Goal: Task Accomplishment & Management: Manage account settings

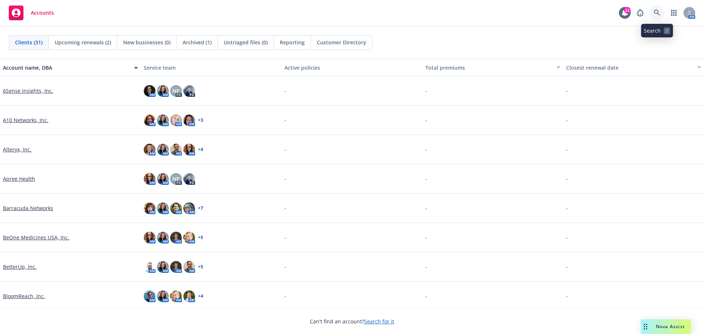
click at [654, 11] on link at bounding box center [657, 13] width 15 height 15
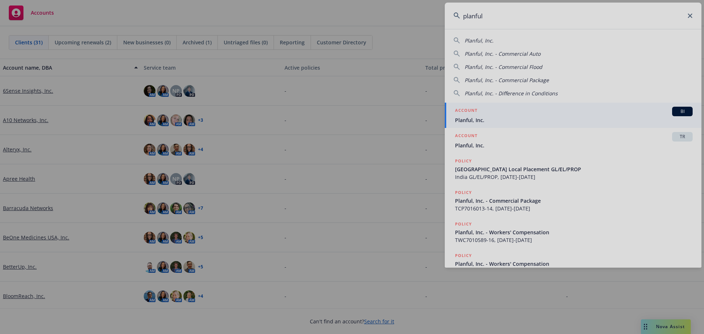
type input "planful"
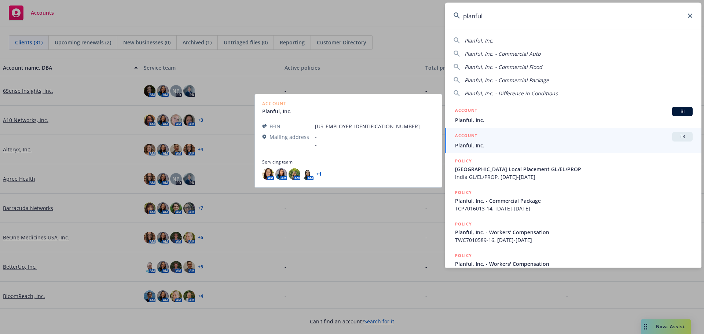
click at [471, 141] on div "ACCOUNT TR" at bounding box center [574, 137] width 238 height 10
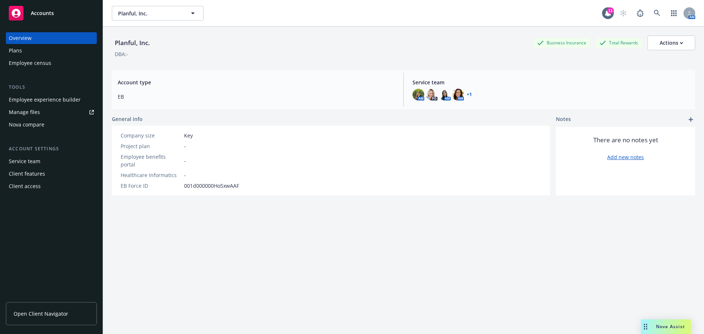
click at [52, 316] on span "Open Client Navigator" at bounding box center [41, 314] width 55 height 8
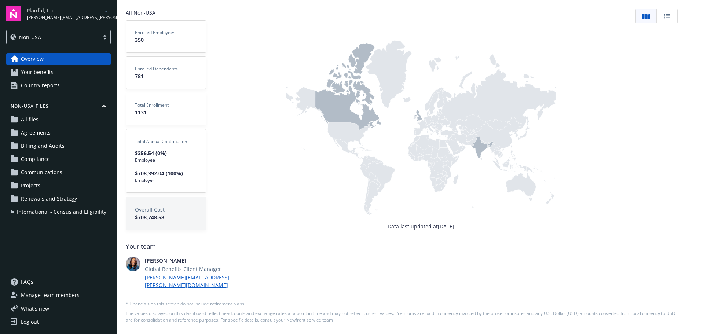
click at [40, 68] on span "Your benefits" at bounding box center [37, 72] width 33 height 12
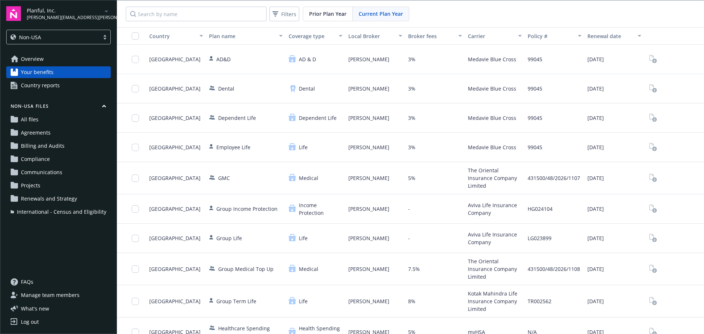
click at [163, 33] on div "Country" at bounding box center [172, 36] width 46 height 8
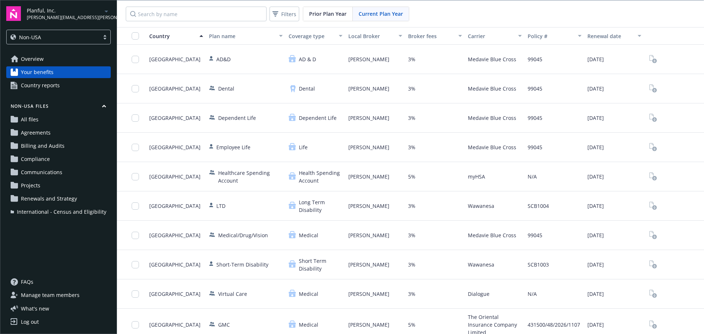
click at [25, 57] on span "Overview" at bounding box center [32, 59] width 23 height 12
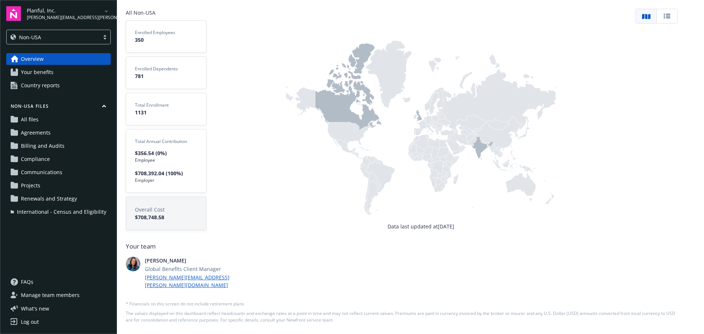
click at [37, 68] on span "Your benefits" at bounding box center [37, 72] width 33 height 12
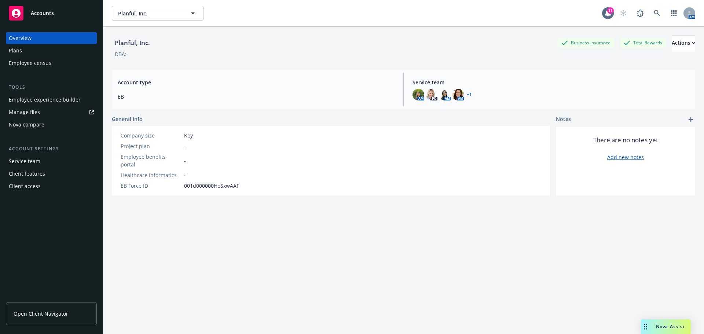
click at [48, 319] on link "Open Client Navigator" at bounding box center [51, 313] width 91 height 23
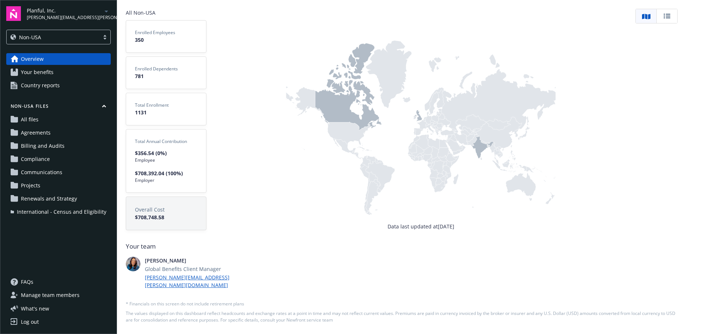
click at [45, 70] on span "Your benefits" at bounding box center [37, 72] width 33 height 12
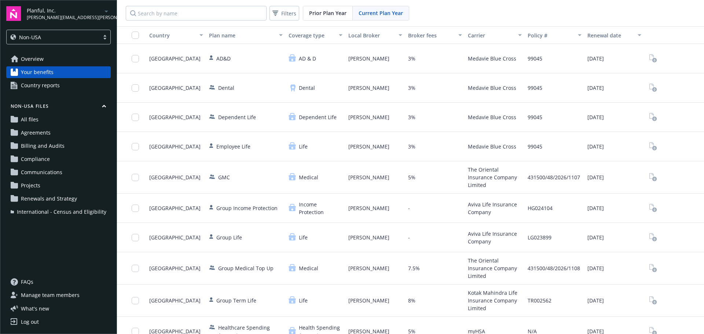
click at [22, 56] on span "Overview" at bounding box center [32, 59] width 23 height 12
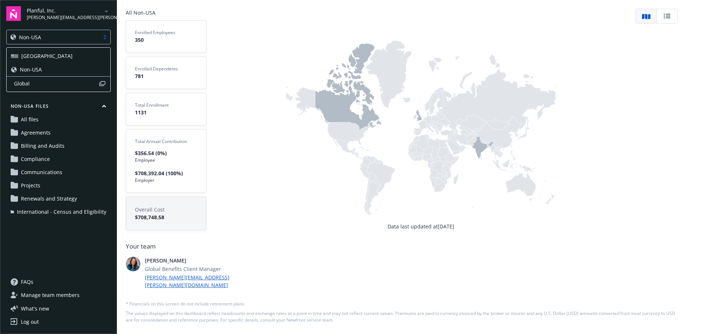
click at [105, 38] on div at bounding box center [104, 37] width 11 height 6
click at [42, 70] on div "Non-USA" at bounding box center [58, 70] width 95 height 8
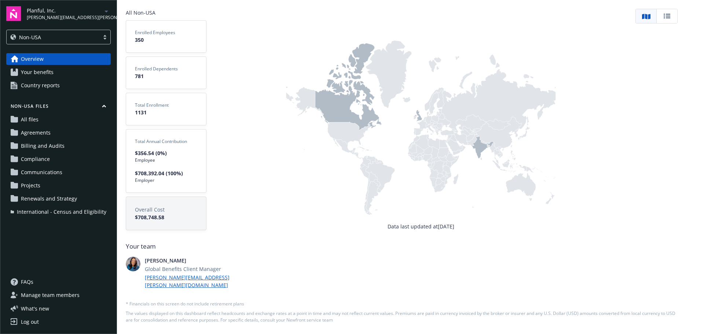
click at [45, 73] on span "Your benefits" at bounding box center [37, 72] width 33 height 12
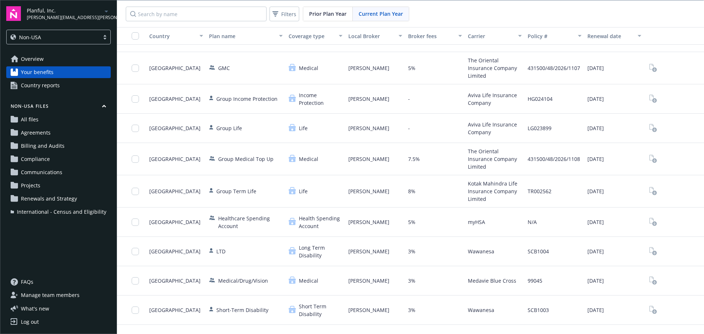
scroll to position [130, 0]
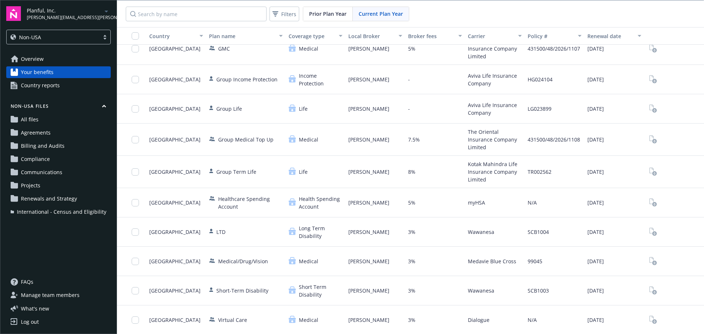
click at [39, 90] on span "Country reports" at bounding box center [40, 86] width 39 height 12
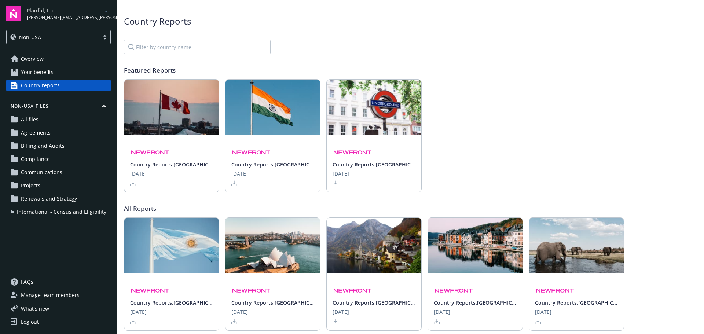
click at [134, 183] on polygon at bounding box center [133, 183] width 3 height 4
click at [49, 116] on link "All files" at bounding box center [58, 120] width 105 height 12
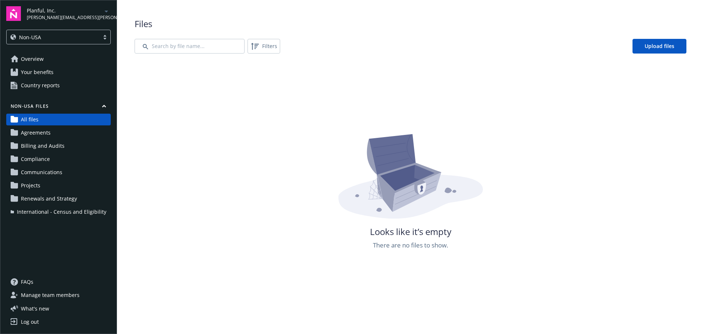
click at [39, 133] on span "Agreements" at bounding box center [36, 133] width 30 height 12
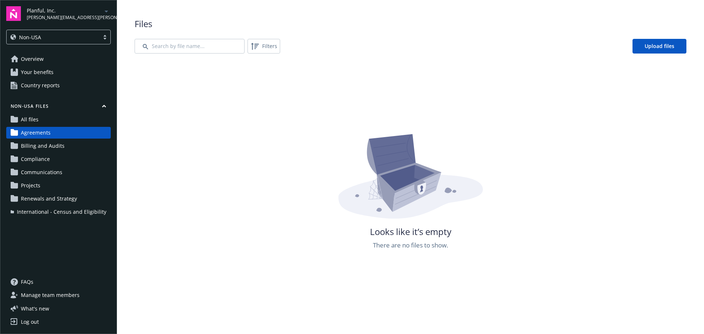
click at [28, 119] on span "All files" at bounding box center [30, 120] width 18 height 12
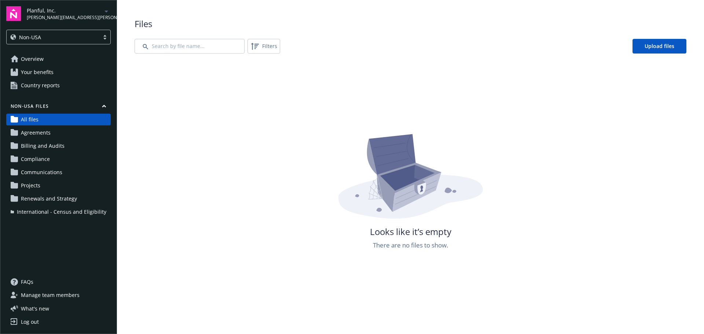
click at [76, 215] on span "International - Census and Eligibility" at bounding box center [62, 212] width 90 height 12
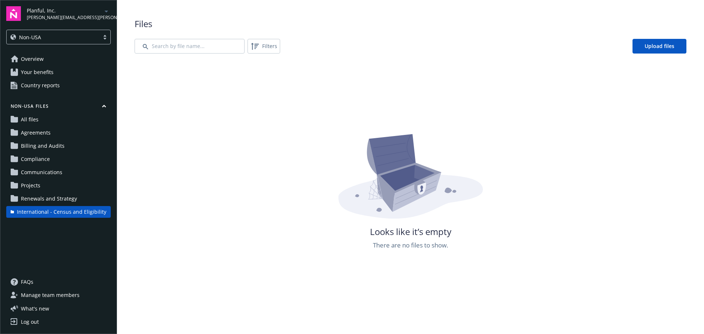
click at [37, 298] on span "Manage team members" at bounding box center [50, 295] width 59 height 12
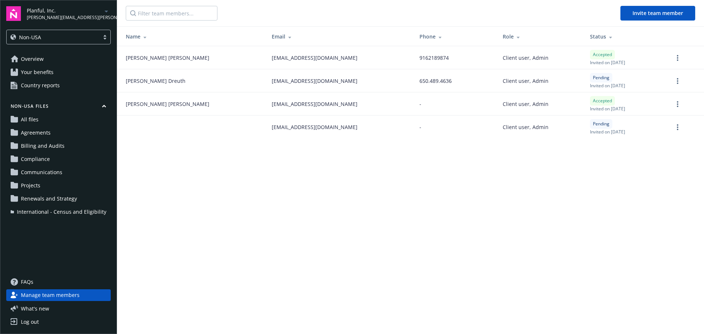
click at [50, 59] on link "Overview" at bounding box center [58, 59] width 105 height 12
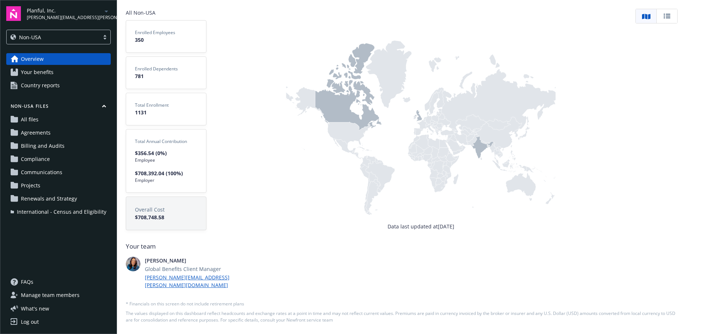
click at [340, 107] on icon at bounding box center [349, 86] width 66 height 87
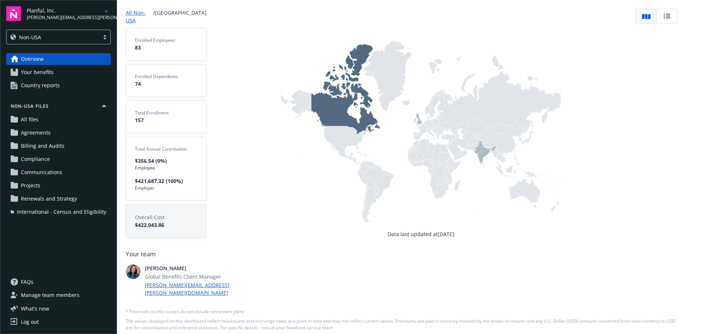
click at [420, 121] on icon at bounding box center [418, 119] width 7 height 12
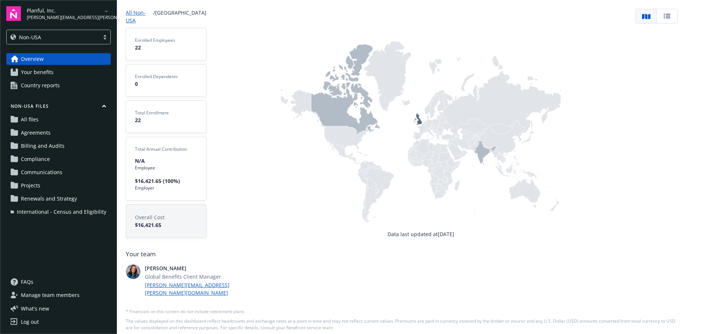
click at [485, 150] on icon at bounding box center [485, 152] width 23 height 23
